Goal: Task Accomplishment & Management: Use online tool/utility

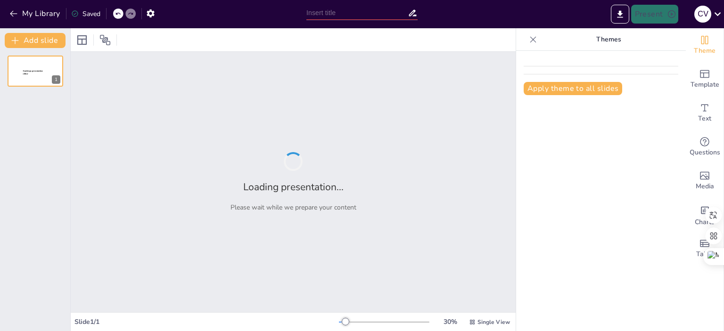
type input "Rango de Edad y Participación Electoral en [GEOGRAPHIC_DATA]: Un Estudio de Aco…"
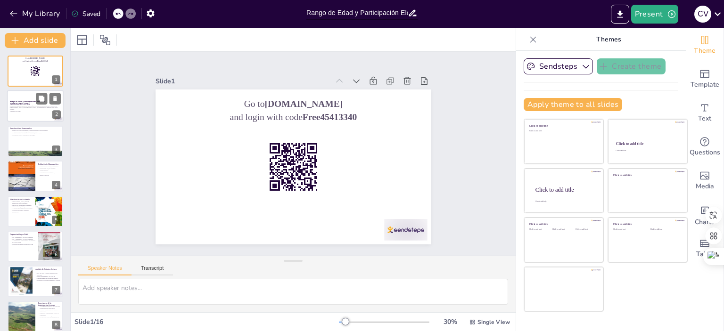
click at [34, 109] on p "Este estudio analiza la distribución demográfica y la participación electoral e…" at bounding box center [35, 107] width 51 height 5
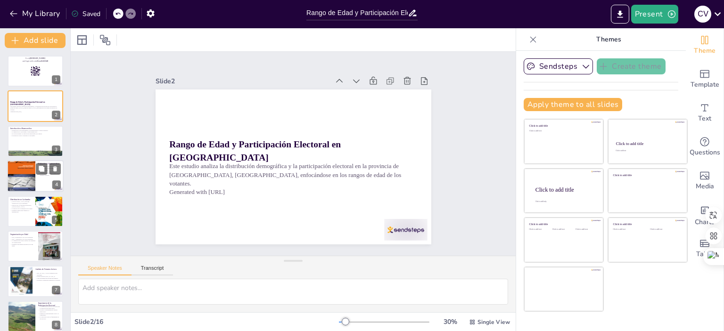
click at [23, 174] on div at bounding box center [21, 176] width 28 height 38
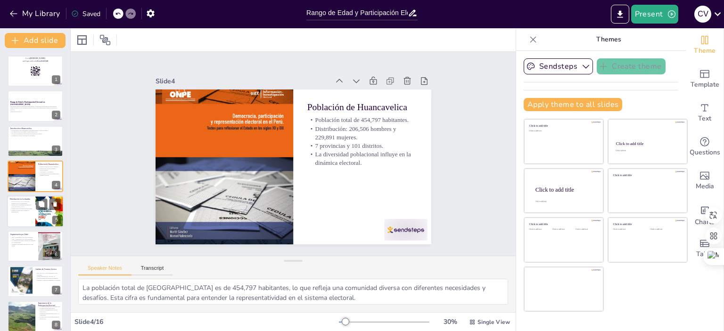
click at [24, 210] on p "Identificar grupos para fomentar la participación." at bounding box center [21, 211] width 23 height 3
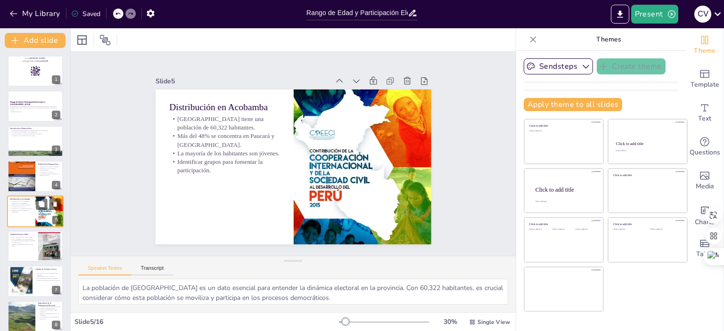
scroll to position [22, 0]
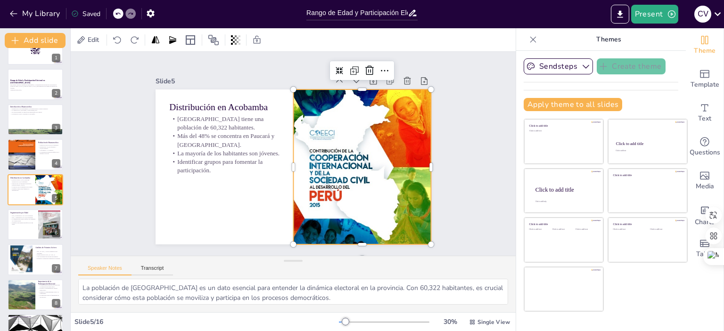
click at [313, 184] on div at bounding box center [259, 215] width 232 height 193
click at [35, 219] on p "La segmentación ayuda a enfocar las campañas de concienciación." at bounding box center [22, 220] width 25 height 3
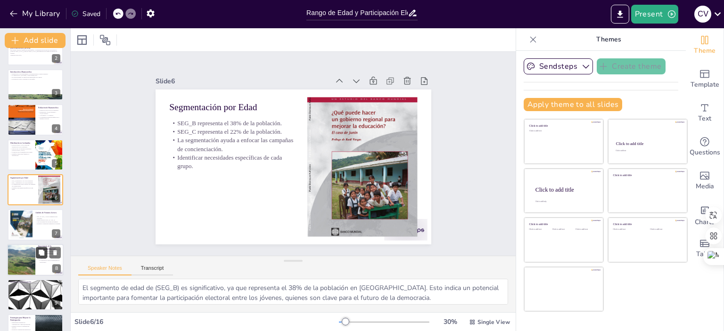
click at [44, 223] on p "Fortalecer la democracia mediante la inclusión." at bounding box center [47, 224] width 25 height 2
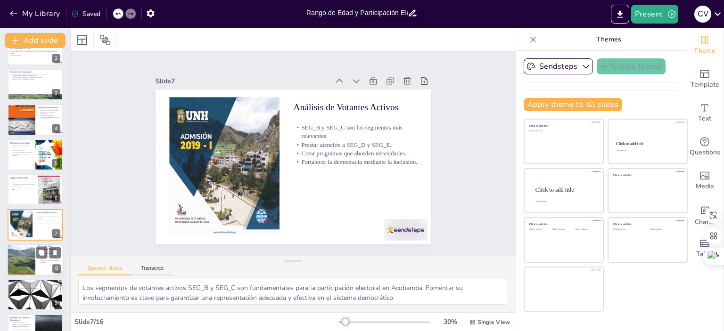
scroll to position [92, 0]
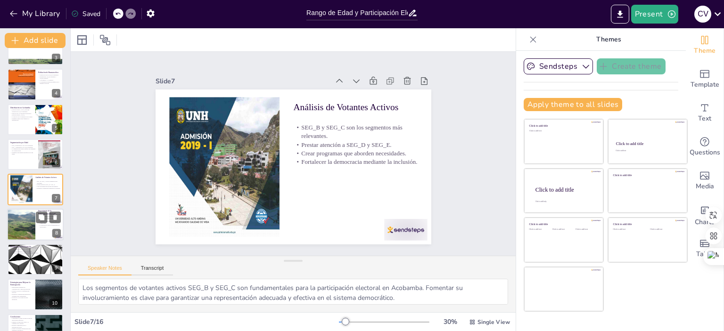
click at [28, 220] on div at bounding box center [21, 225] width 42 height 32
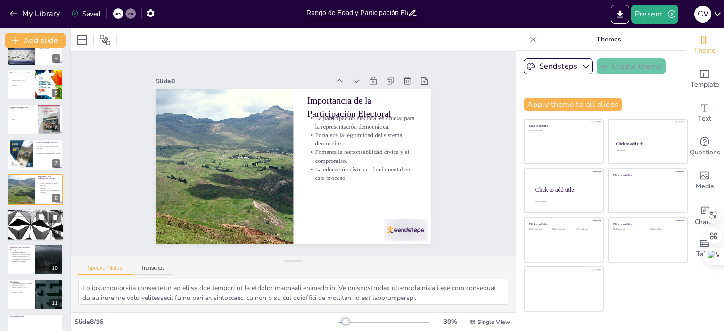
click at [25, 224] on div at bounding box center [35, 225] width 57 height 32
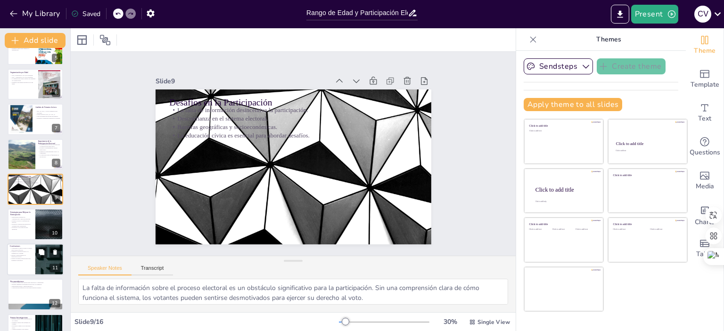
click at [27, 251] on p "Fomentar la educación cívica y la confianza en el sistema." at bounding box center [21, 252] width 23 height 3
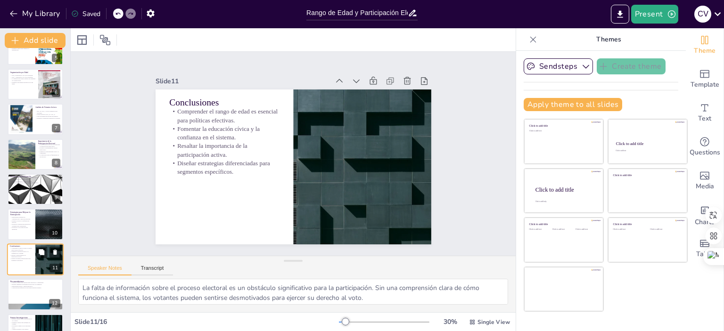
type textarea "Comprender el rango de edad de la población es fundamental para diseñar polític…"
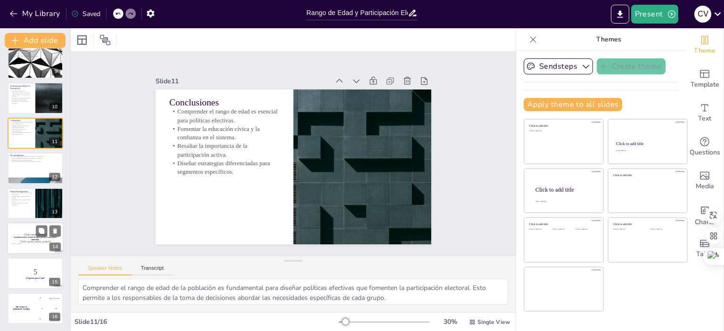
click at [31, 245] on div at bounding box center [35, 238] width 57 height 32
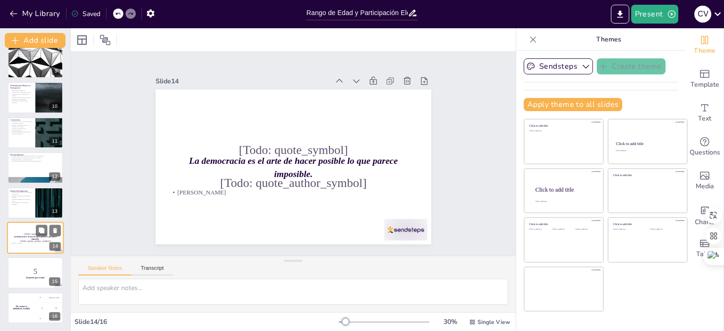
scroll to position [288, 0]
click at [31, 269] on p "5" at bounding box center [35, 272] width 51 height 10
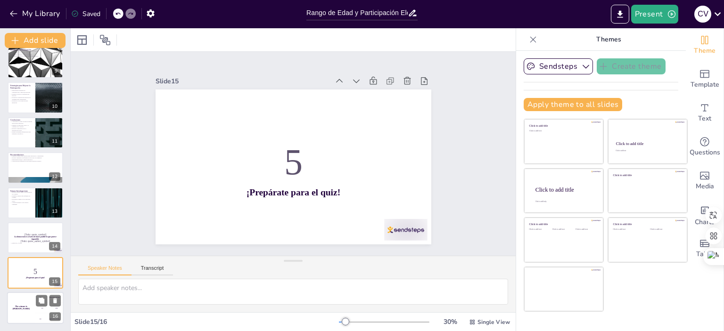
click at [26, 305] on div "The winner is [PERSON_NAME]" at bounding box center [21, 308] width 28 height 32
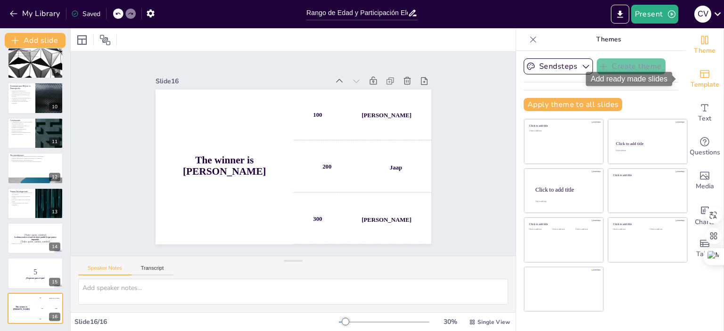
click at [703, 81] on span "Template" at bounding box center [705, 85] width 29 height 10
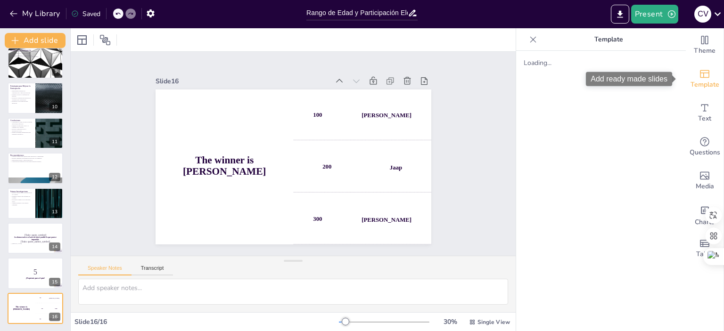
click at [647, 77] on div "Add ready made slides" at bounding box center [629, 79] width 86 height 14
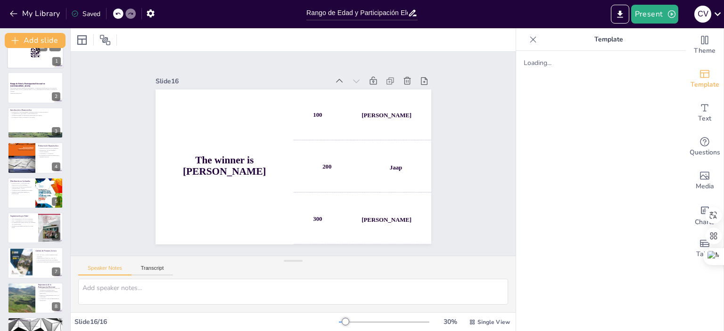
scroll to position [0, 0]
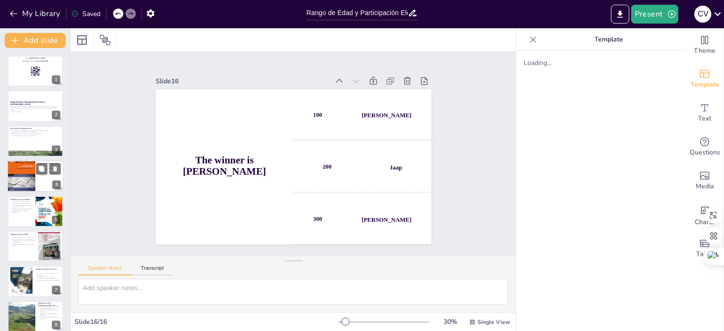
click at [21, 166] on div at bounding box center [21, 176] width 28 height 38
type textarea "La población total de [GEOGRAPHIC_DATA] es de 454,797 habitantes, lo que reflej…"
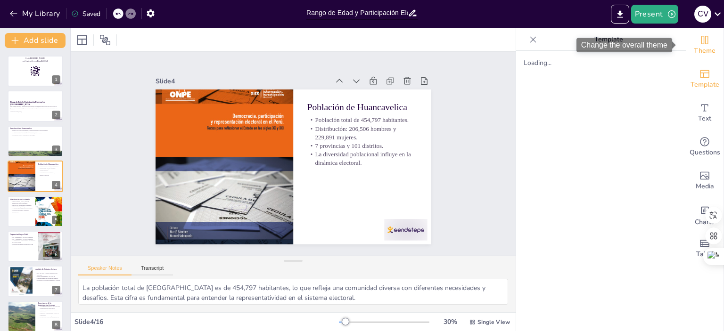
click at [701, 42] on icon "Change the overall theme" at bounding box center [704, 40] width 7 height 8
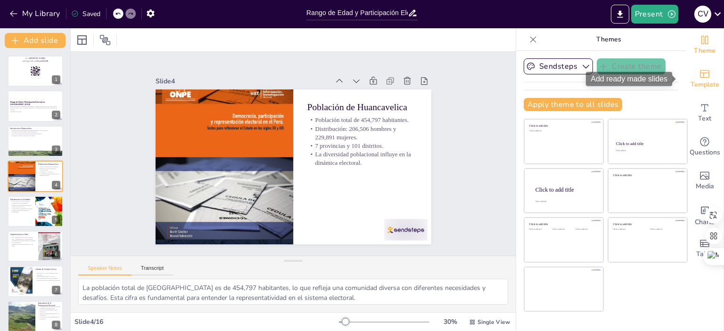
click at [700, 77] on icon "Add ready made slides" at bounding box center [704, 74] width 9 height 8
